Goal: Complete application form: Complete application form

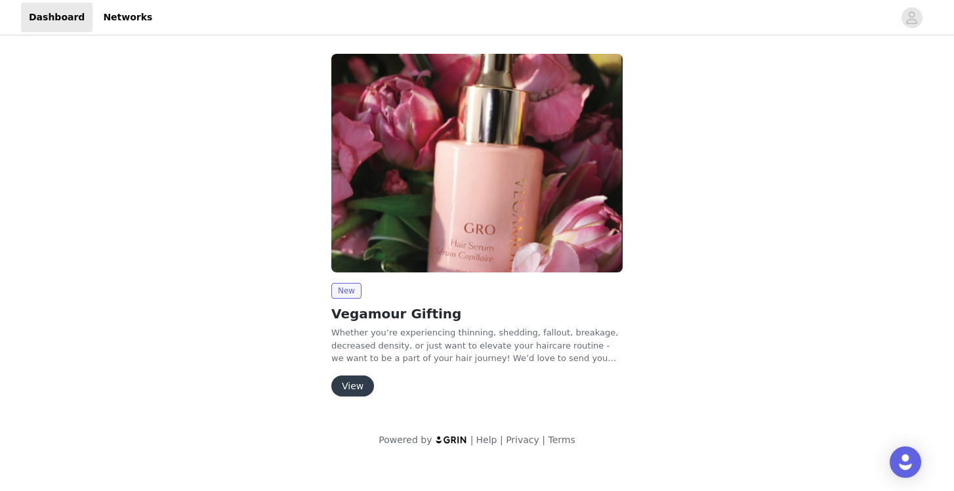
click at [360, 379] on button "View" at bounding box center [352, 385] width 43 height 21
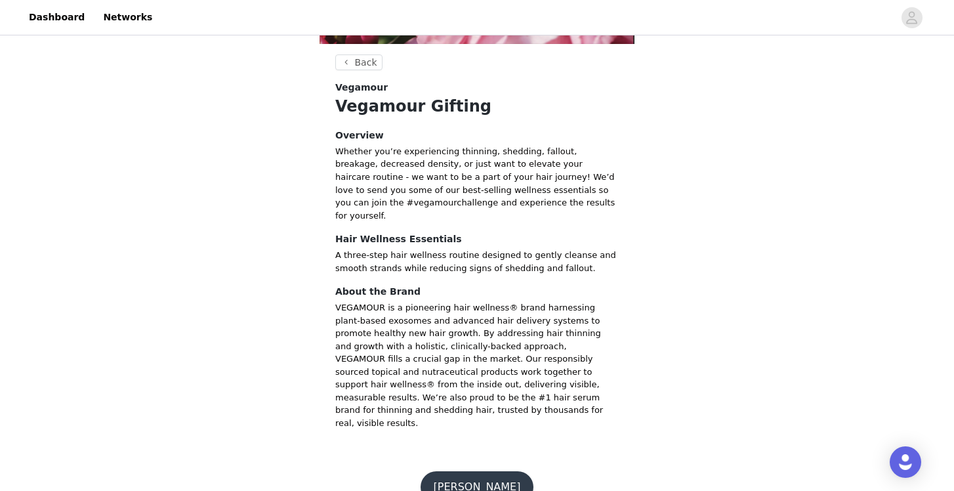
scroll to position [389, 0]
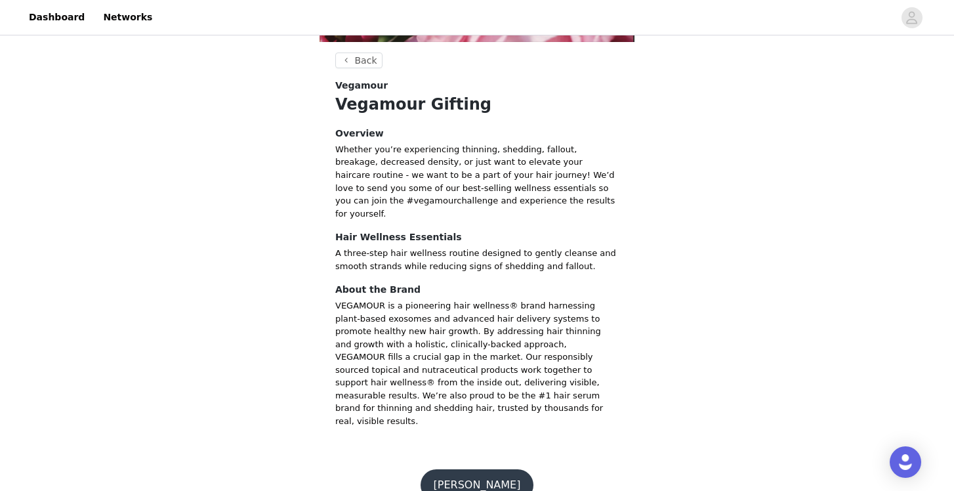
click at [461, 469] on button "Join Vegamour" at bounding box center [478, 485] width 114 height 32
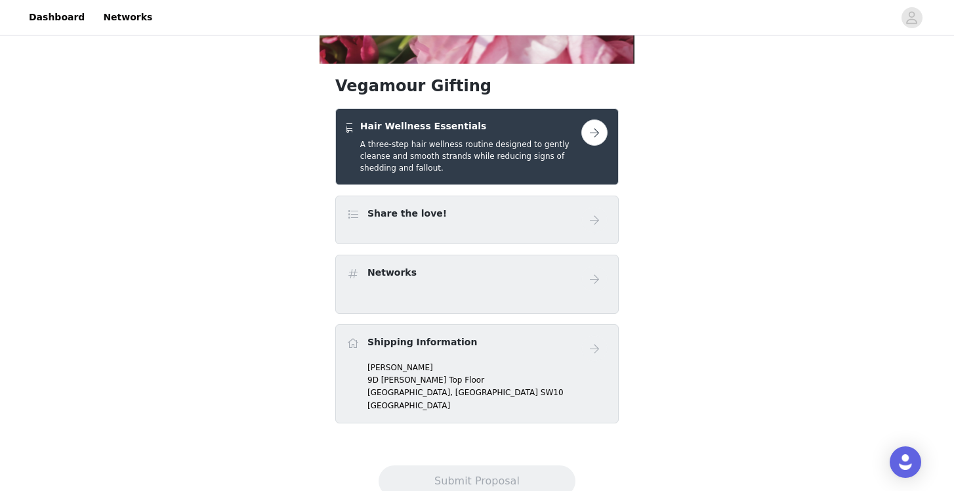
scroll to position [370, 0]
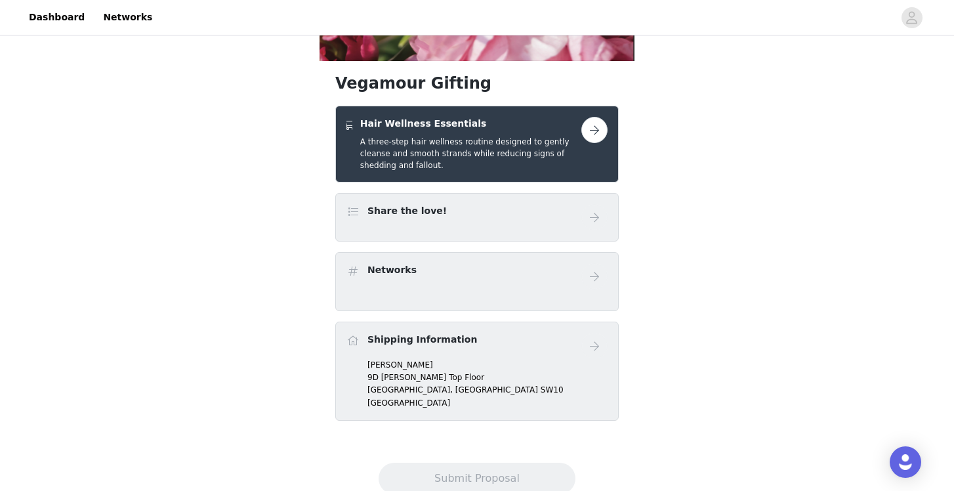
click at [593, 133] on button "button" at bounding box center [594, 130] width 26 height 26
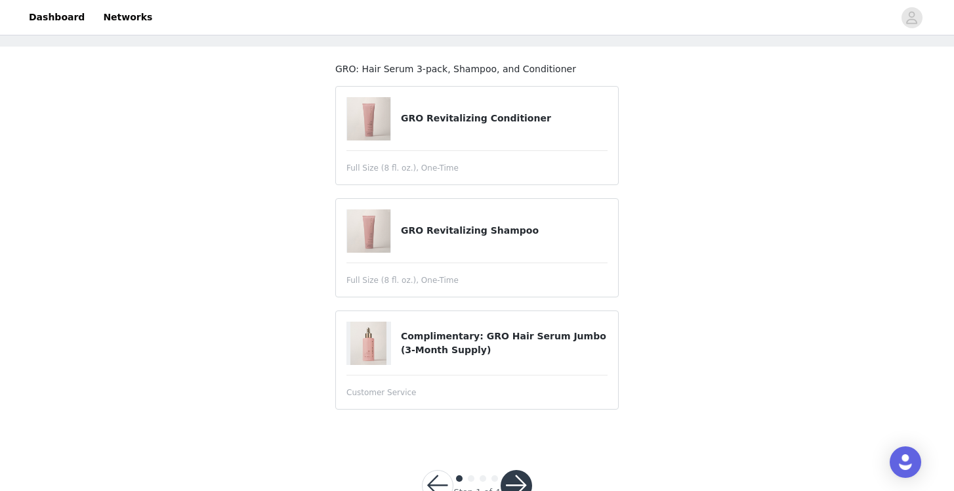
scroll to position [101, 0]
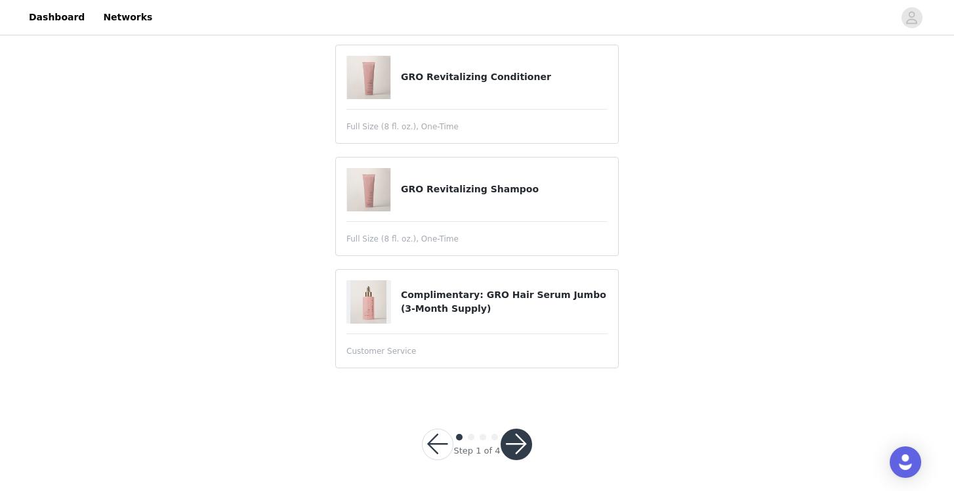
click at [518, 438] on button "button" at bounding box center [517, 445] width 32 height 32
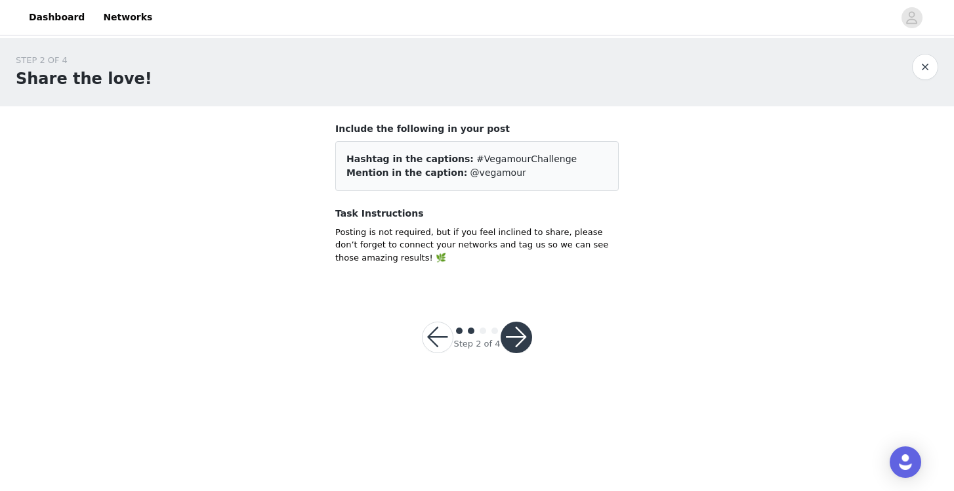
click at [518, 340] on button "button" at bounding box center [517, 338] width 32 height 32
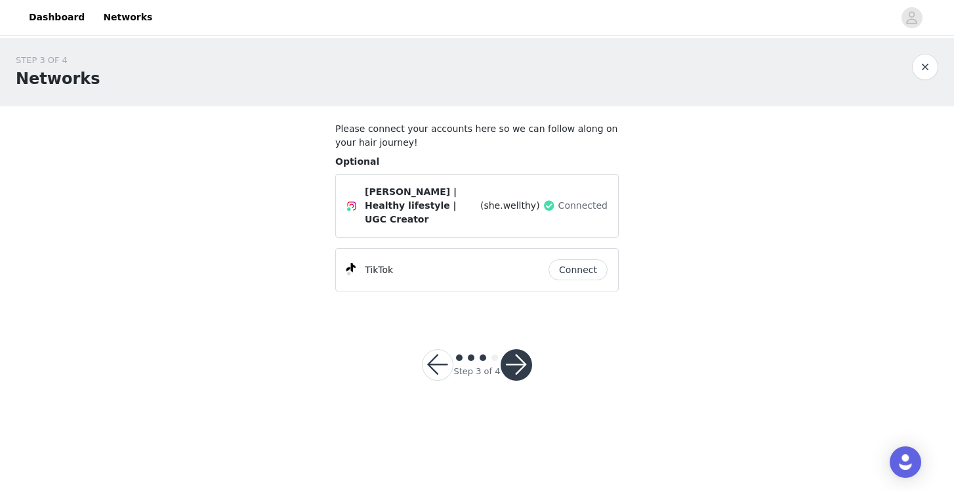
click at [575, 259] on button "Connect" at bounding box center [578, 269] width 59 height 21
click at [518, 351] on button "button" at bounding box center [517, 365] width 32 height 32
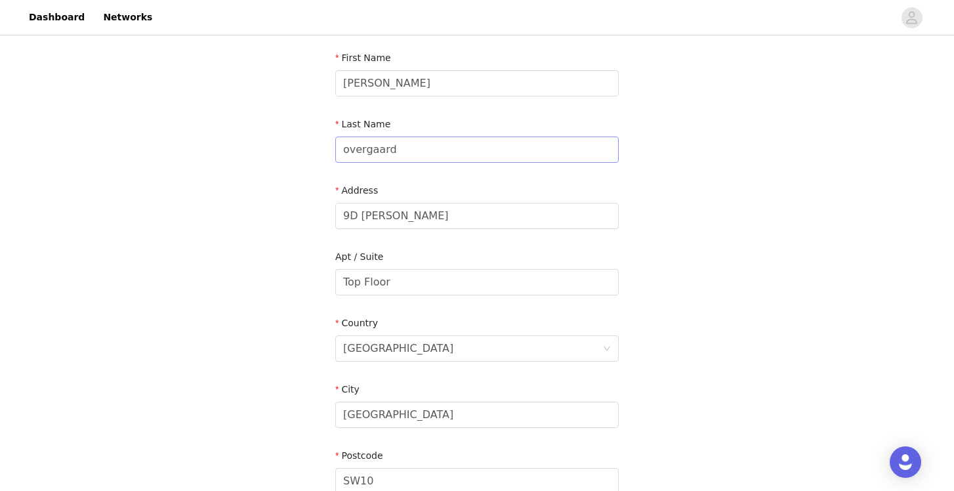
scroll to position [337, 0]
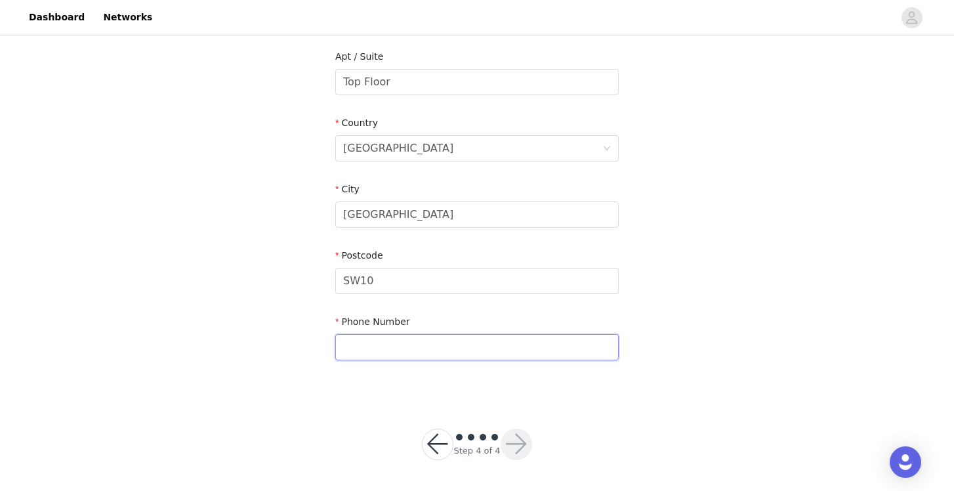
click at [425, 350] on input "text" at bounding box center [477, 347] width 284 height 26
type input "="
click at [394, 343] on input "+4670910969" at bounding box center [477, 347] width 284 height 26
type input "+46709105969"
click at [518, 442] on button "button" at bounding box center [517, 445] width 32 height 32
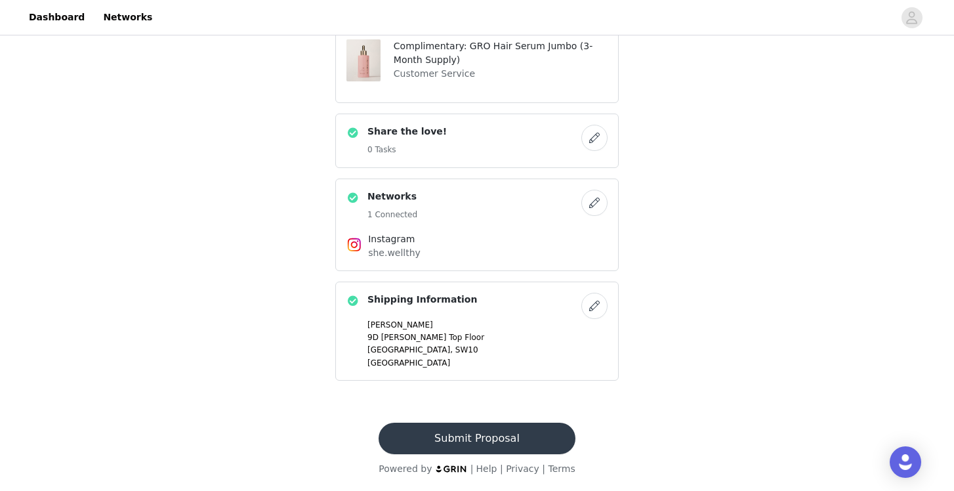
click at [518, 442] on button "Submit Proposal" at bounding box center [477, 439] width 196 height 32
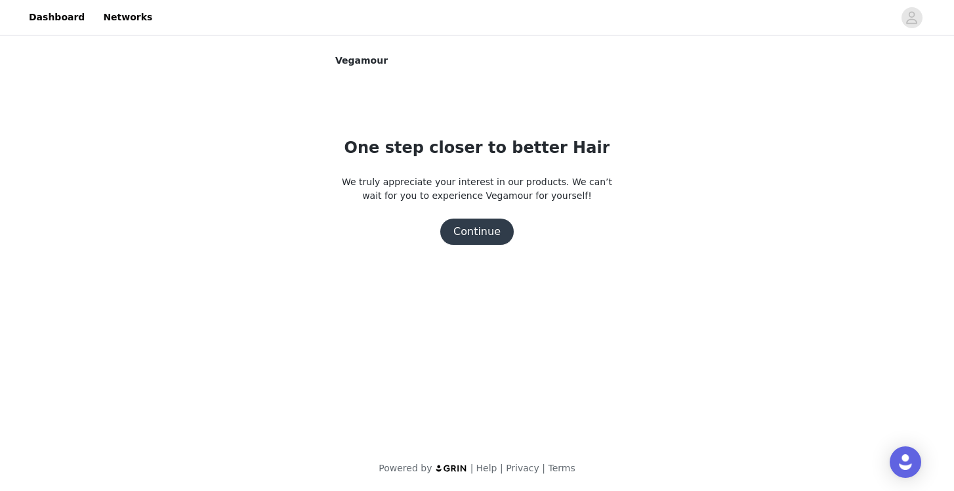
click at [474, 225] on button "Continue" at bounding box center [477, 232] width 74 height 26
